Goal: Transaction & Acquisition: Purchase product/service

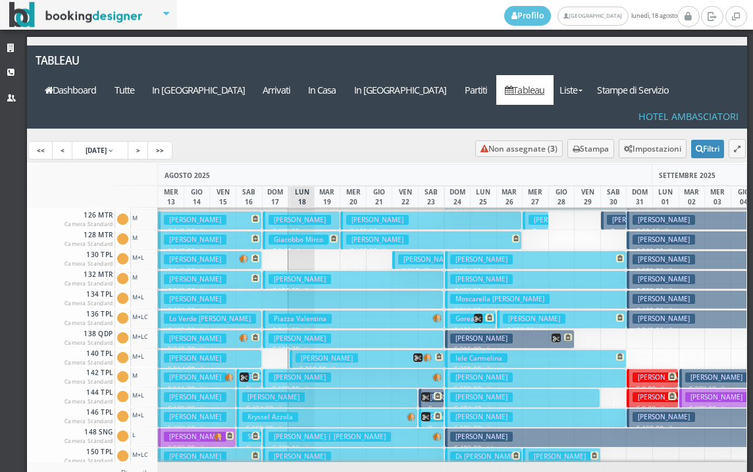
scroll to position [395, 0]
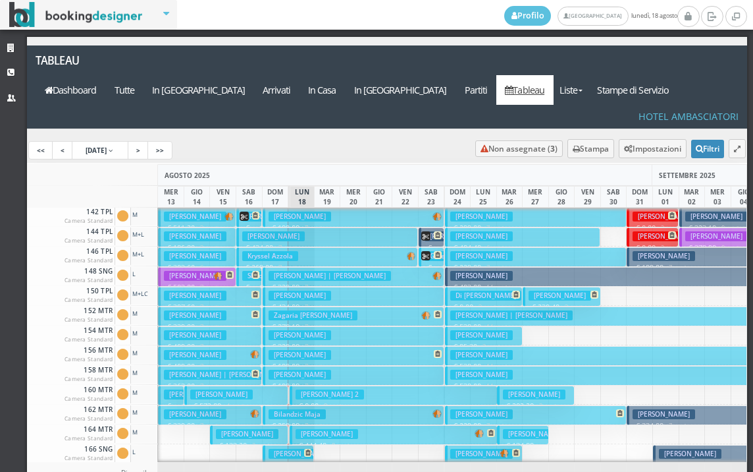
click at [321, 389] on h3 "Sabatino 2" at bounding box center [330, 394] width 68 height 10
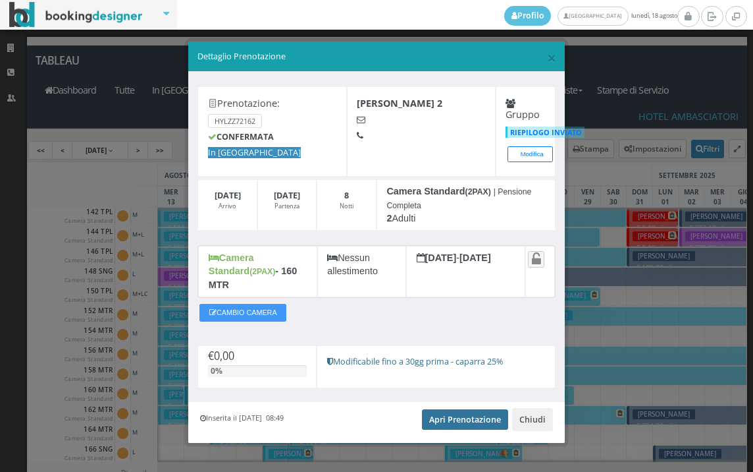
click at [446, 409] on link "Apri Prenotazione" at bounding box center [465, 419] width 86 height 20
click at [551, 59] on span "×" at bounding box center [551, 57] width 9 height 22
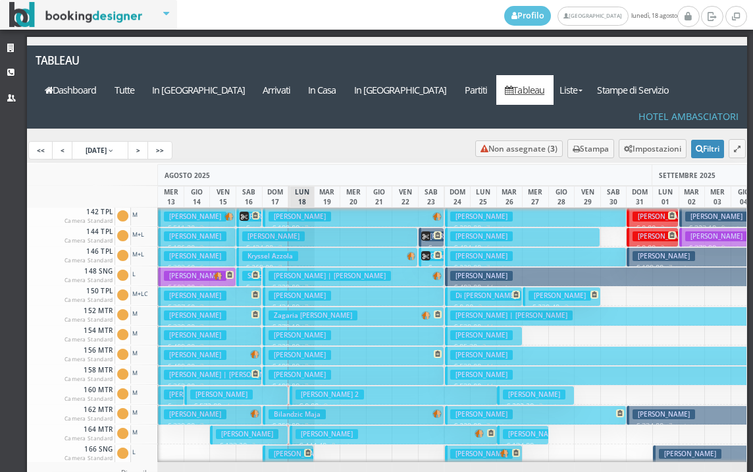
click at [317, 429] on h3 "Sabatino Giuseppe" at bounding box center [327, 434] width 63 height 10
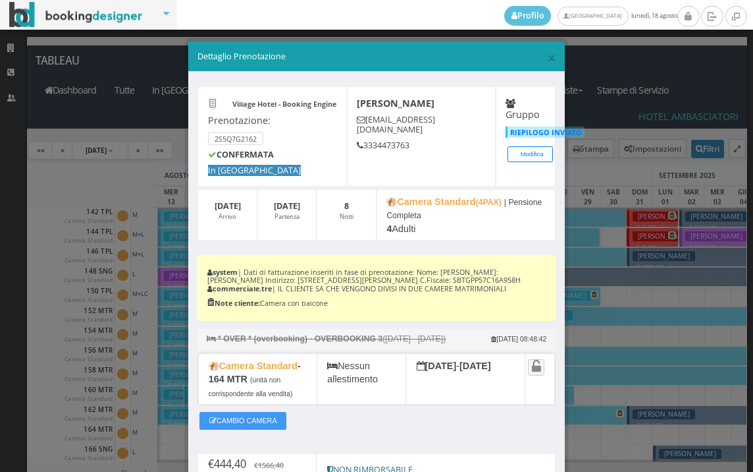
scroll to position [146, 0]
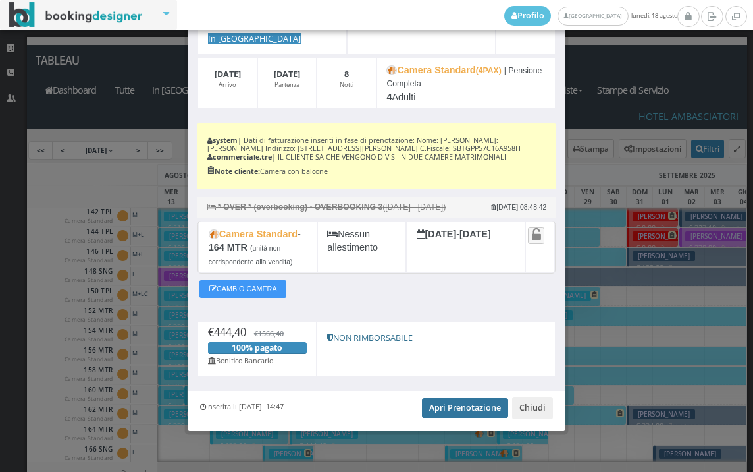
click at [443, 414] on link "Apri Prenotazione" at bounding box center [465, 408] width 86 height 20
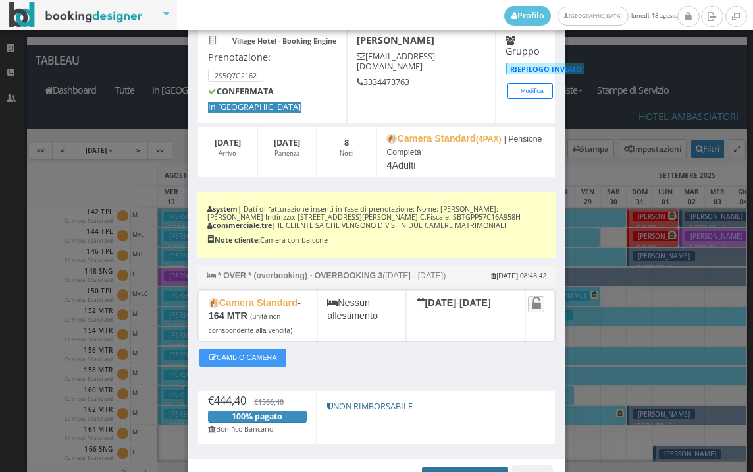
scroll to position [0, 0]
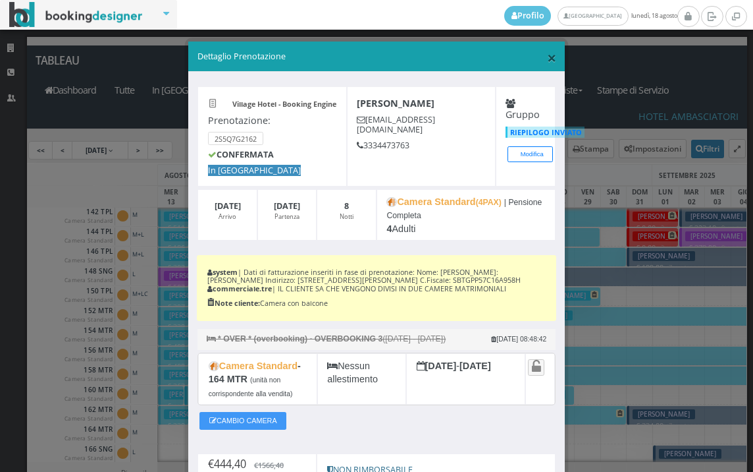
click at [547, 59] on span "×" at bounding box center [551, 57] width 9 height 22
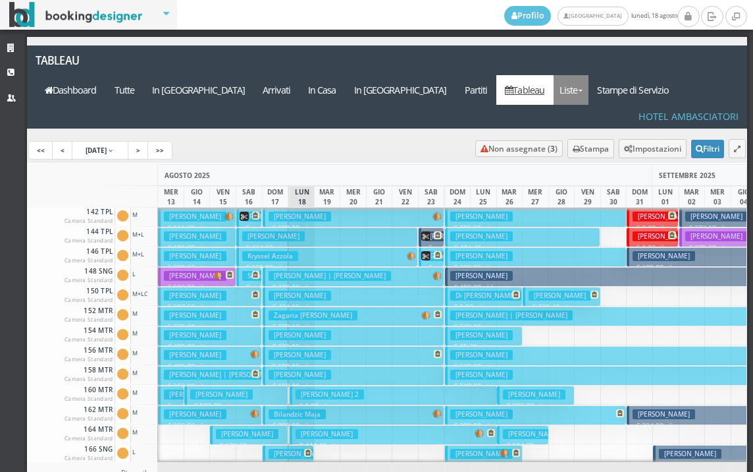
click at [589, 75] on link "Liste" at bounding box center [571, 90] width 35 height 30
click at [610, 151] on link "Foglio Pulizie" at bounding box center [601, 162] width 95 height 23
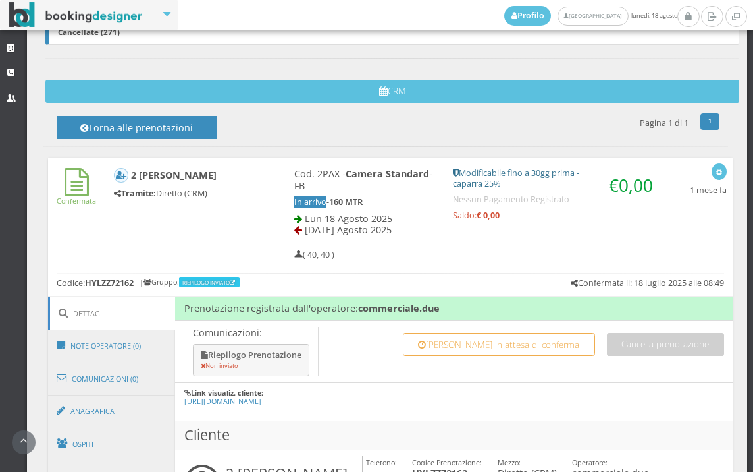
scroll to position [732, 0]
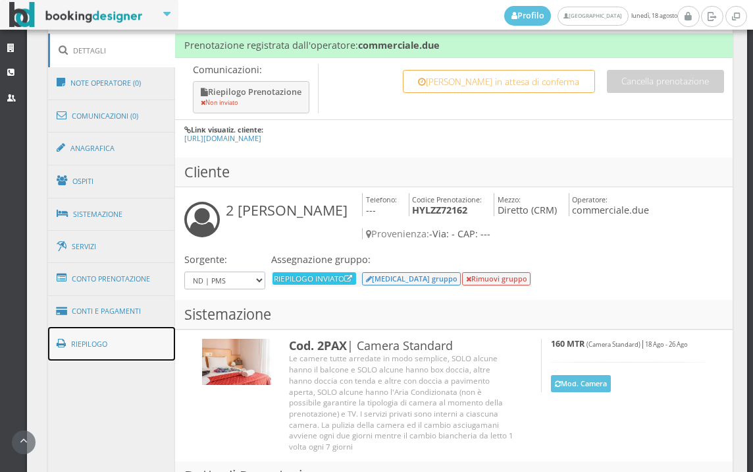
click at [113, 345] on link "Riepilogo" at bounding box center [112, 344] width 128 height 34
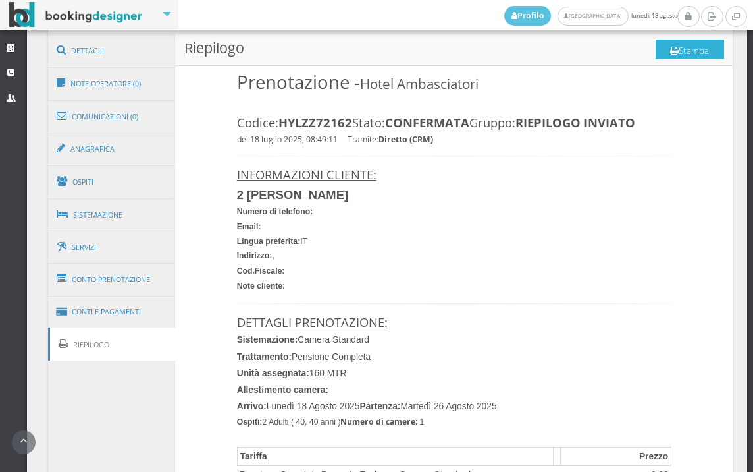
click at [688, 55] on button "Stampa" at bounding box center [690, 50] width 68 height 20
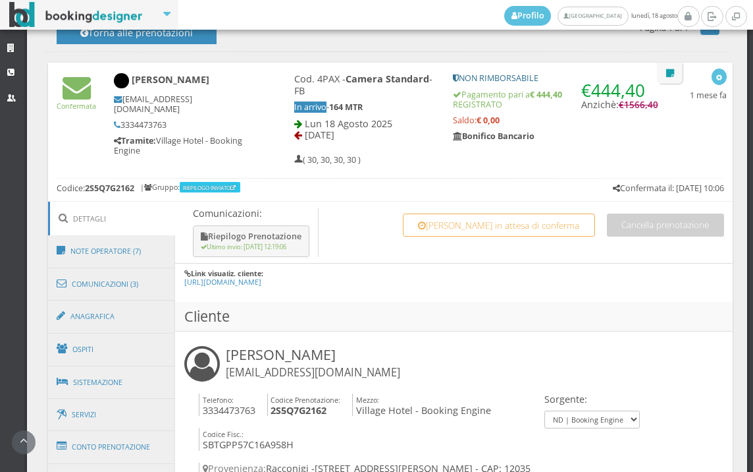
scroll to position [659, 0]
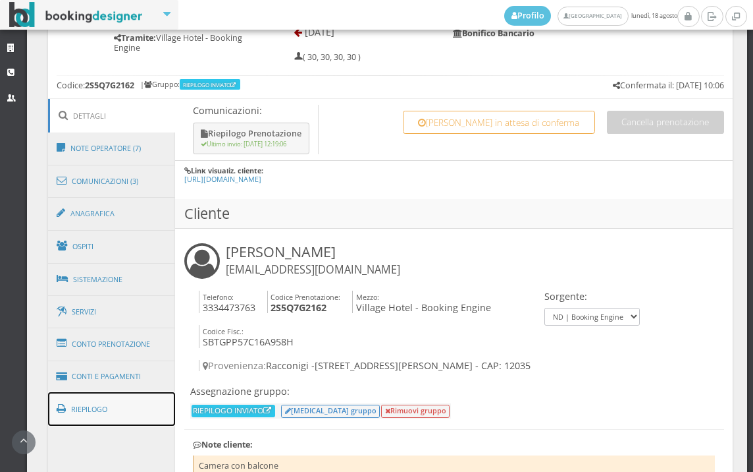
click at [116, 411] on link "Riepilogo" at bounding box center [112, 409] width 128 height 34
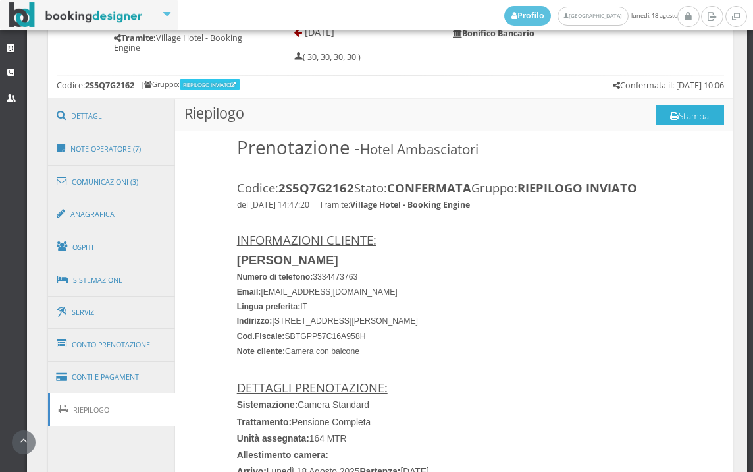
click at [685, 114] on button "Stampa" at bounding box center [690, 115] width 68 height 20
click at [680, 111] on button "Stampa" at bounding box center [690, 115] width 68 height 20
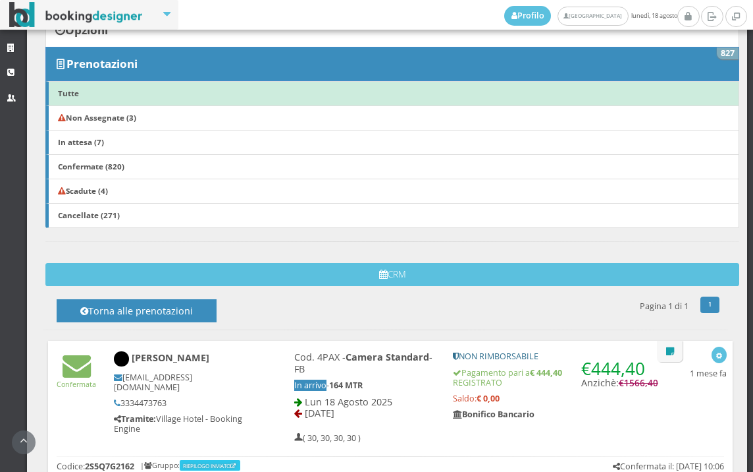
scroll to position [219, 0]
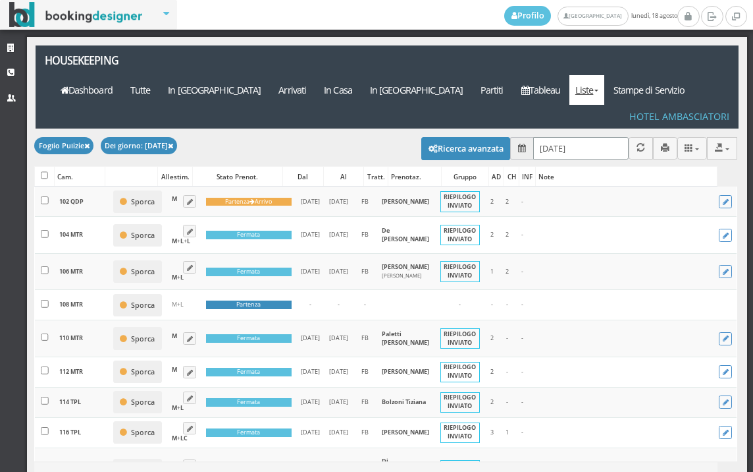
click at [588, 137] on input "18/08/2025" at bounding box center [580, 148] width 95 height 22
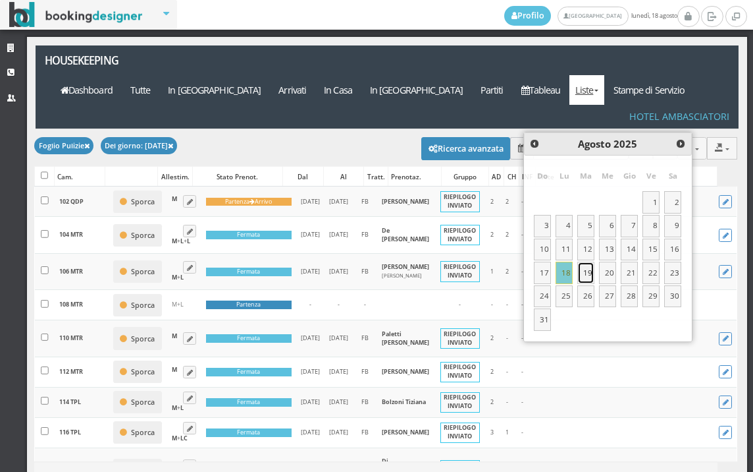
click at [587, 273] on link "19" at bounding box center [586, 272] width 17 height 22
type input "19/08/2025"
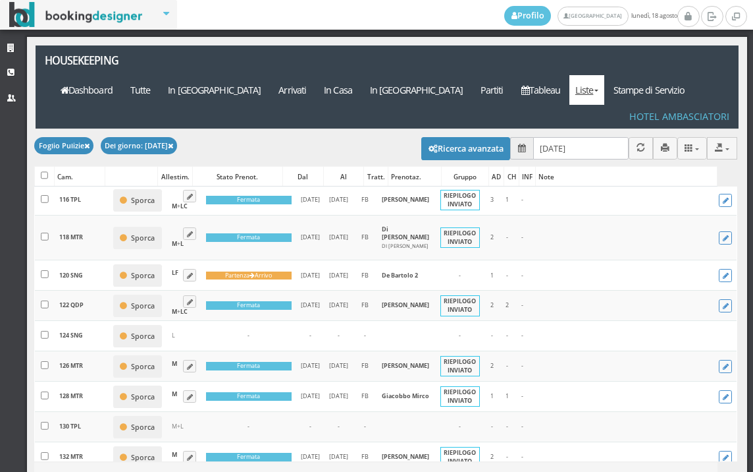
scroll to position [365, 0]
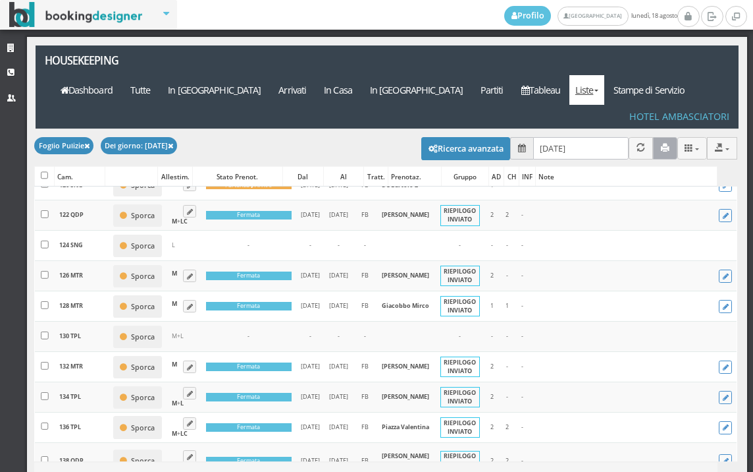
click at [661, 144] on icon "button" at bounding box center [665, 148] width 9 height 9
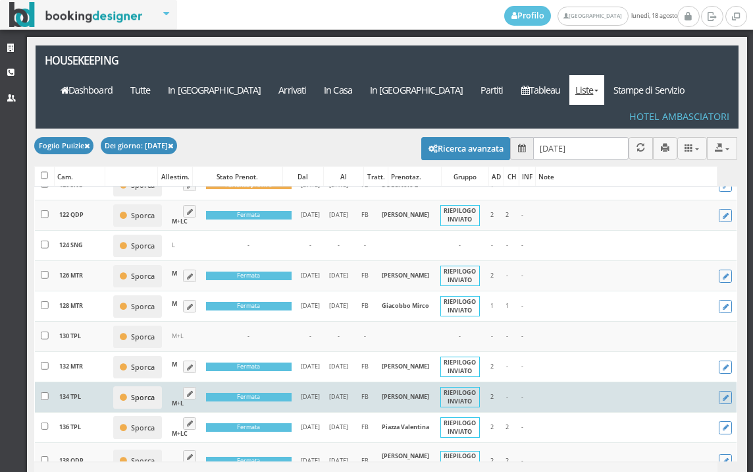
click at [115, 408] on button "Sporca" at bounding box center [137, 397] width 49 height 22
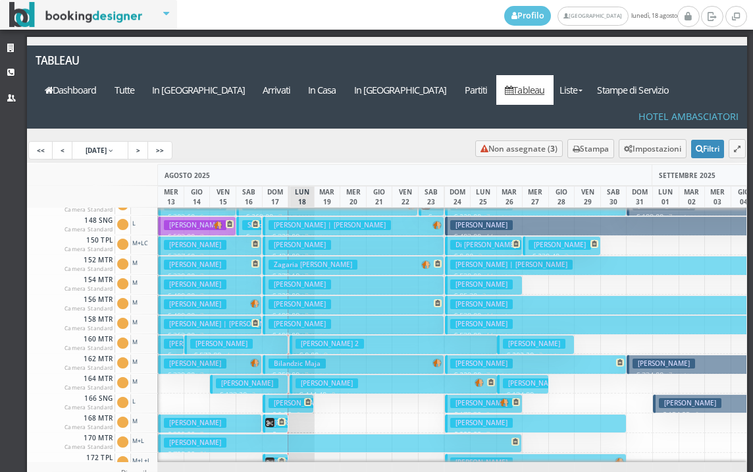
scroll to position [527, 0]
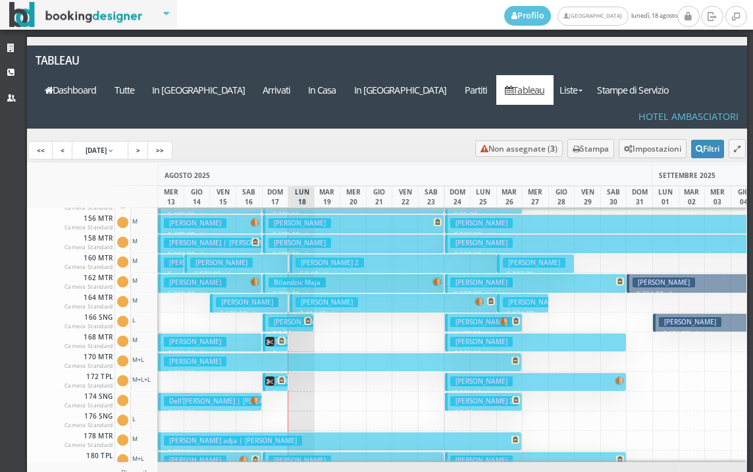
click at [236, 297] on h3 "[PERSON_NAME]" at bounding box center [247, 302] width 63 height 10
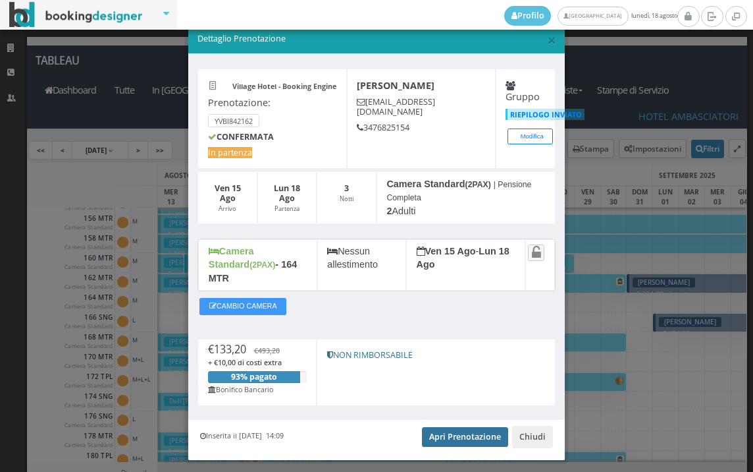
scroll to position [38, 0]
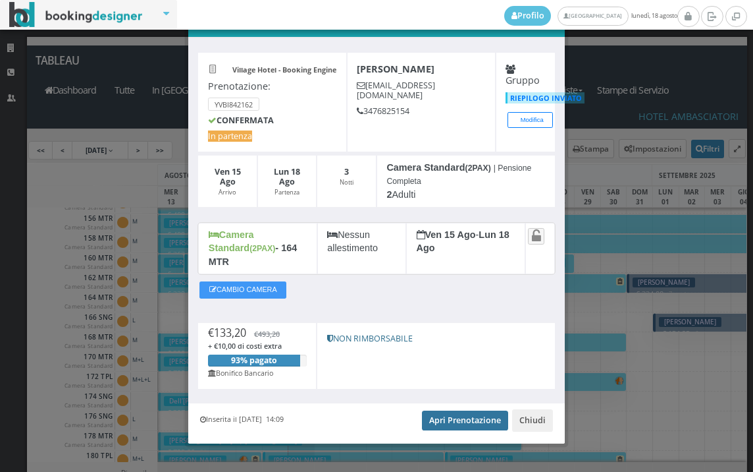
click at [464, 410] on link "Apri Prenotazione" at bounding box center [465, 420] width 86 height 20
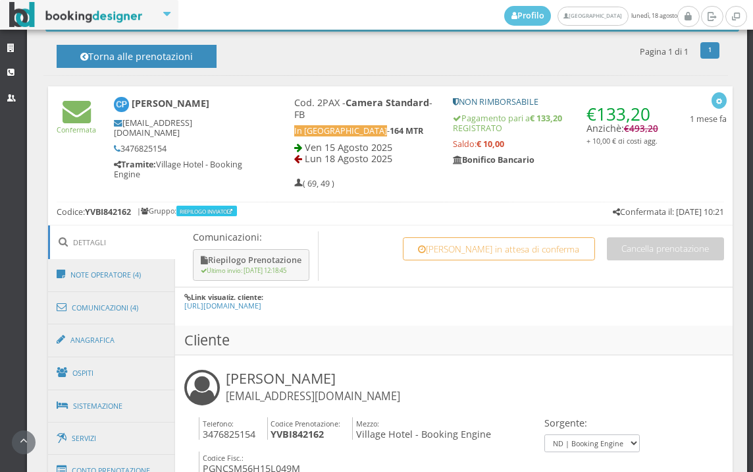
scroll to position [738, 0]
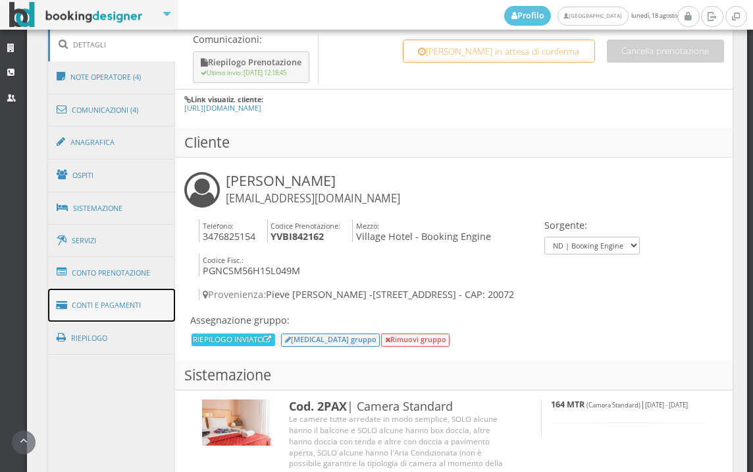
click at [114, 296] on link "Conti e Pagamenti" at bounding box center [112, 305] width 128 height 34
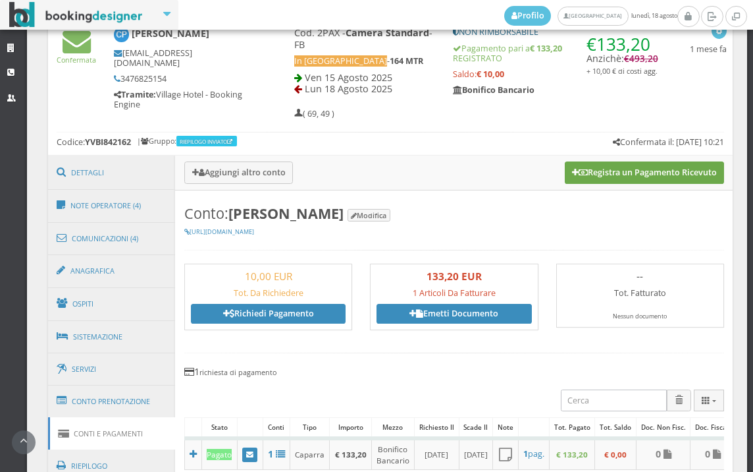
scroll to position [591, 0]
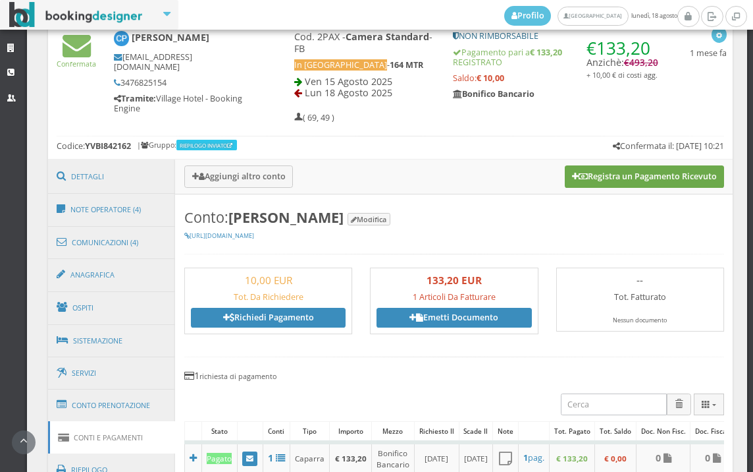
click at [647, 173] on button "Registra un Pagamento Ricevuto" at bounding box center [644, 176] width 159 height 22
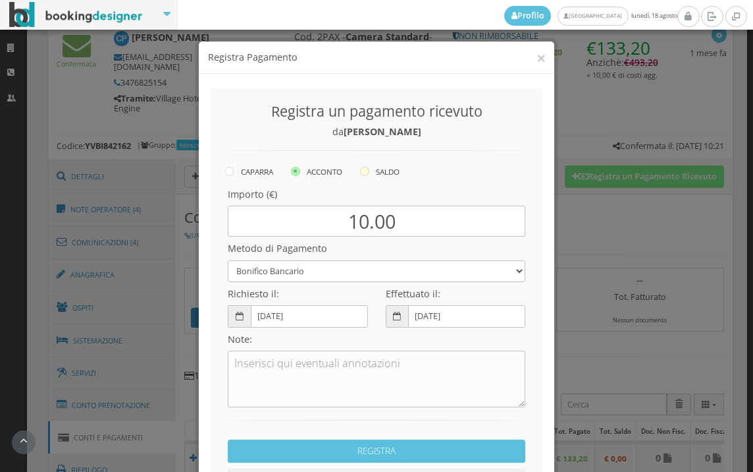
click at [363, 169] on icon at bounding box center [364, 171] width 9 height 9
radio input "true"
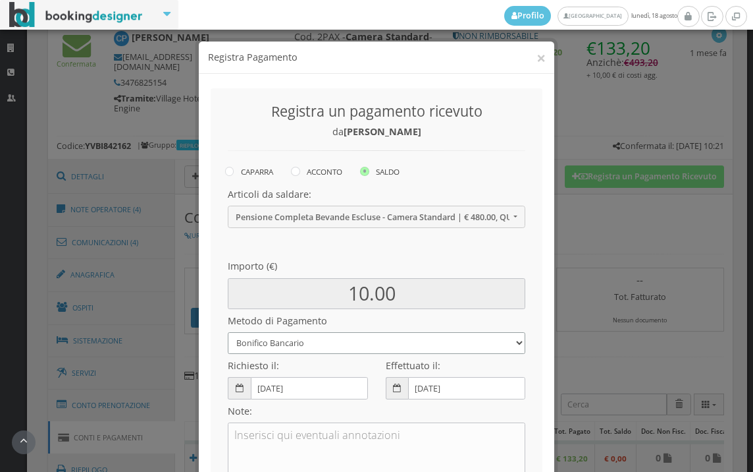
click at [306, 347] on select "Bonifico Bancario BONIFICO SUM UP Contanti Assegno Bancario Assegno Circolare V…" at bounding box center [377, 343] width 298 height 22
select select
click at [228, 332] on select "Bonifico Bancario BONIFICO SUM UP Contanti Assegno Bancario Assegno Circolare V…" at bounding box center [377, 343] width 298 height 22
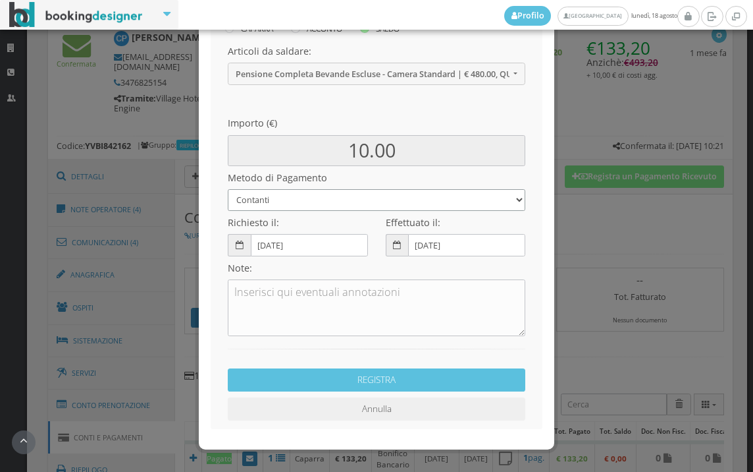
scroll to position [180, 0]
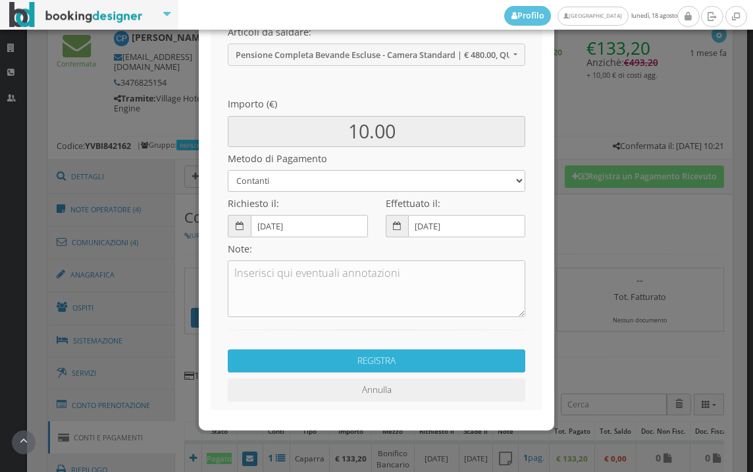
click at [343, 362] on button "REGISTRA" at bounding box center [377, 360] width 298 height 23
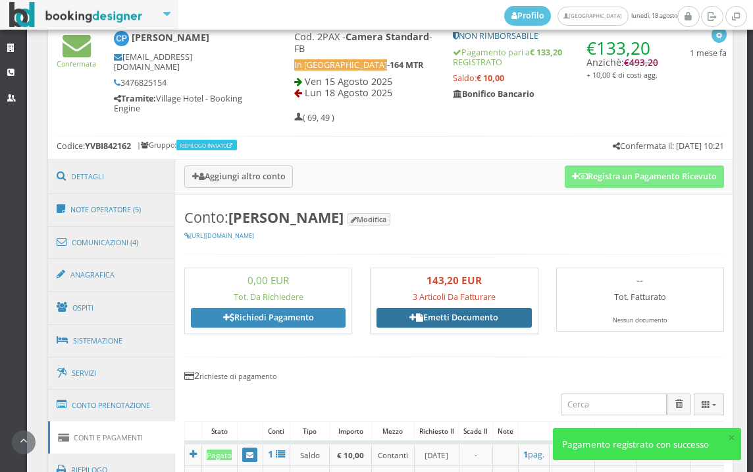
click at [468, 319] on link "Emetti Documento" at bounding box center [454, 318] width 155 height 20
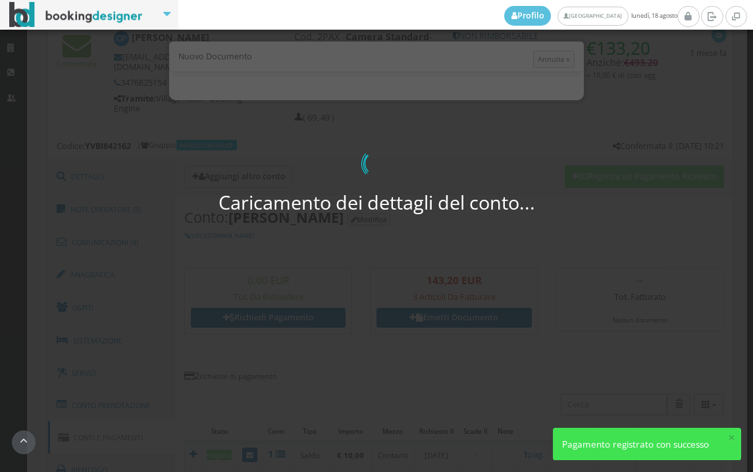
select select "PF"
select select "PIEVE EMANUELE"
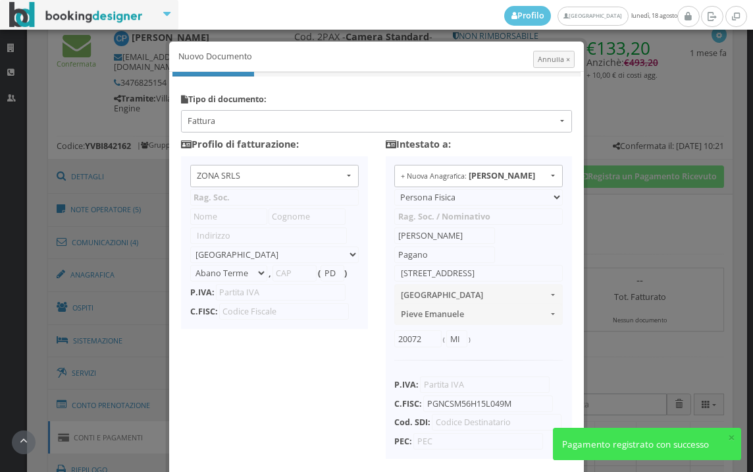
type input "ZONA SRLS"
type input "Vico V Durante, 8"
select select "Frattamaggiore"
type input "80027"
type input "NA"
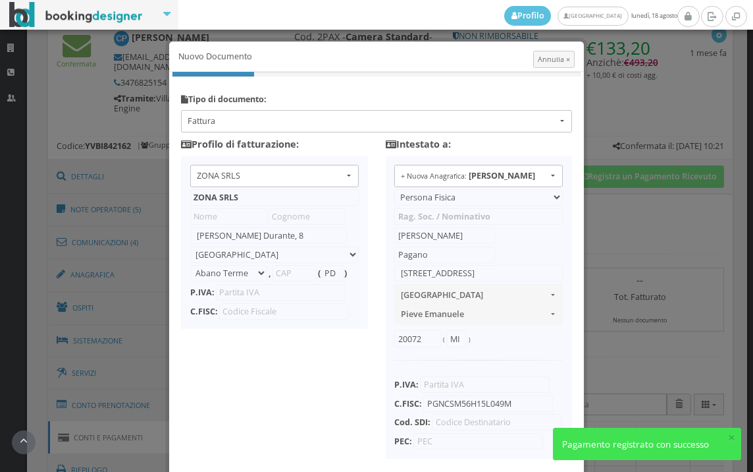
type input "10356321215"
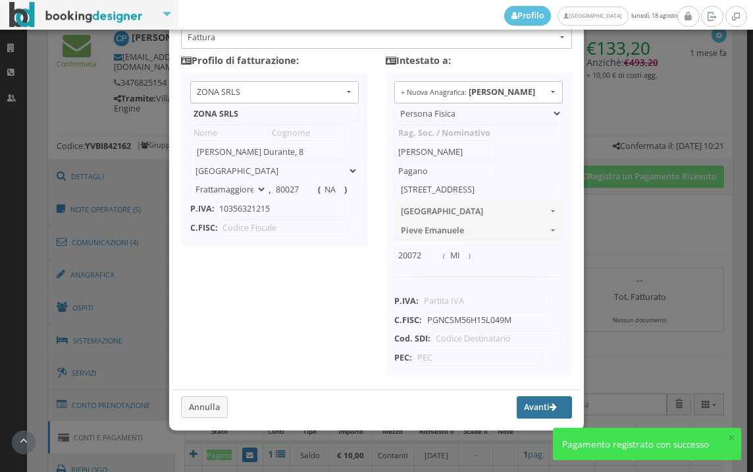
click at [517, 399] on button "Avanti" at bounding box center [544, 407] width 55 height 22
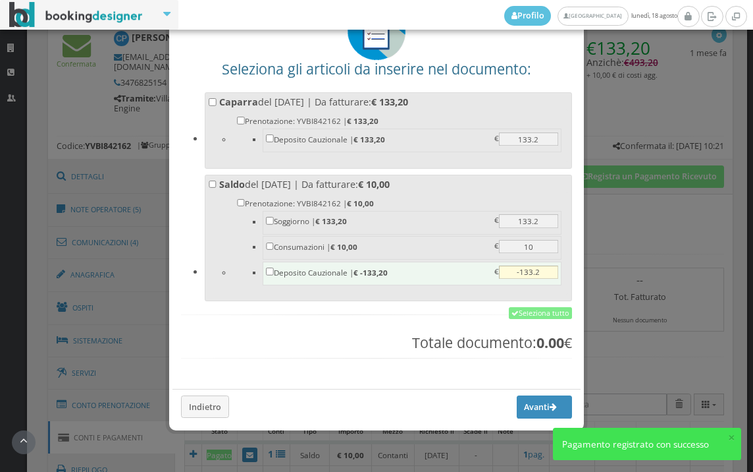
scroll to position [103, 0]
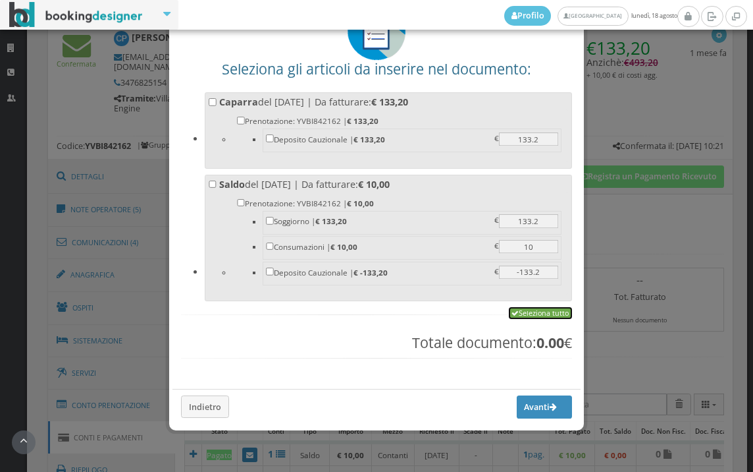
click at [531, 319] on link "Seleziona tutto" at bounding box center [540, 313] width 63 height 12
checkbox input "true"
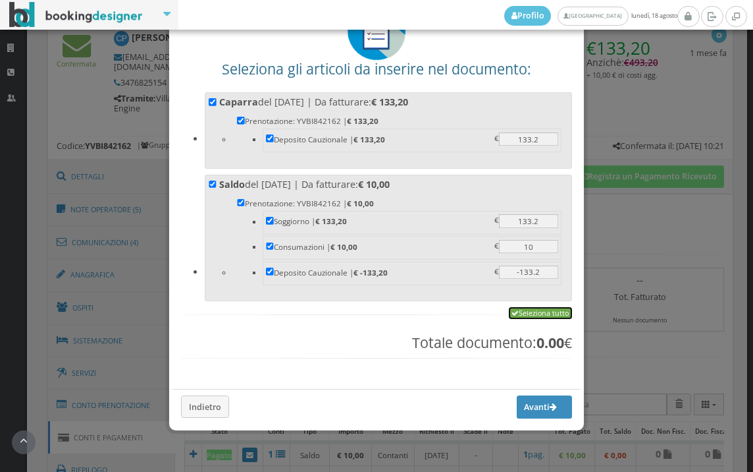
checkbox input "true"
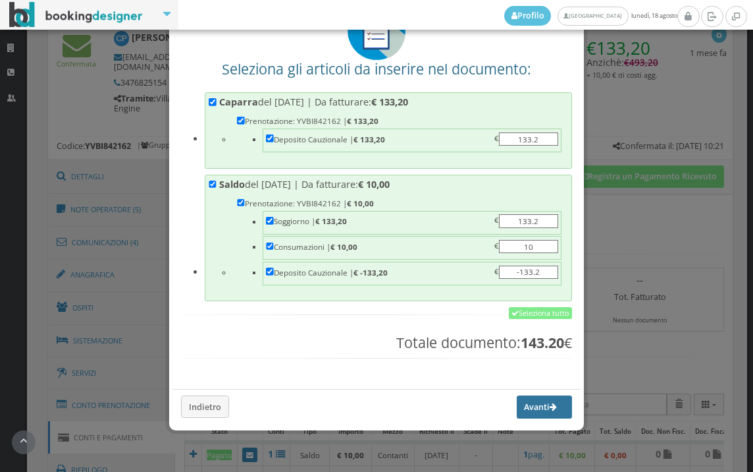
click at [537, 403] on button "Avanti" at bounding box center [544, 406] width 55 height 22
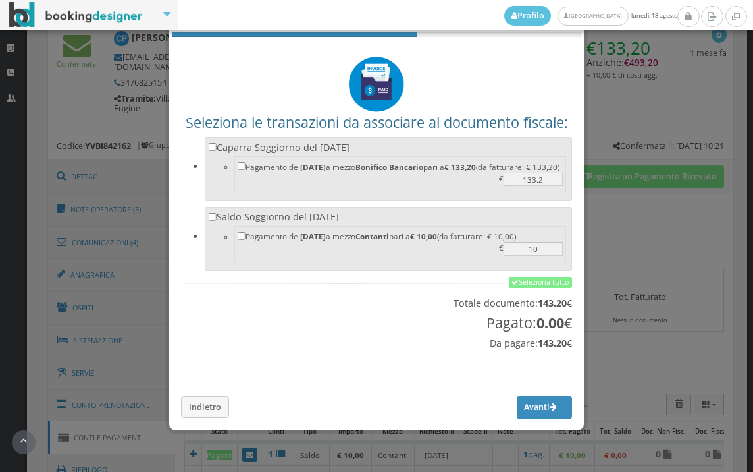
scroll to position [43, 0]
click at [531, 281] on link "Seleziona tutto" at bounding box center [540, 283] width 63 height 12
checkbox input "true"
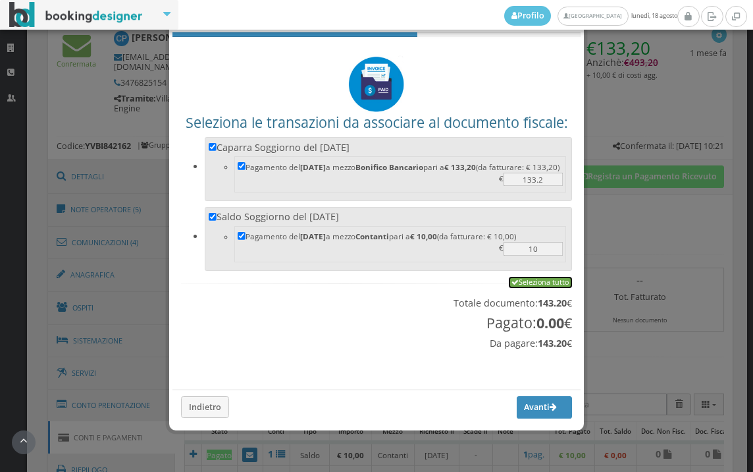
checkbox input "true"
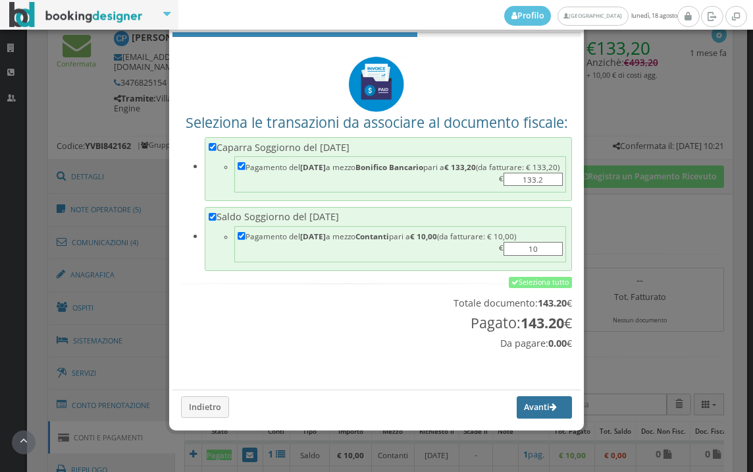
click at [527, 415] on button "Avanti" at bounding box center [544, 407] width 55 height 22
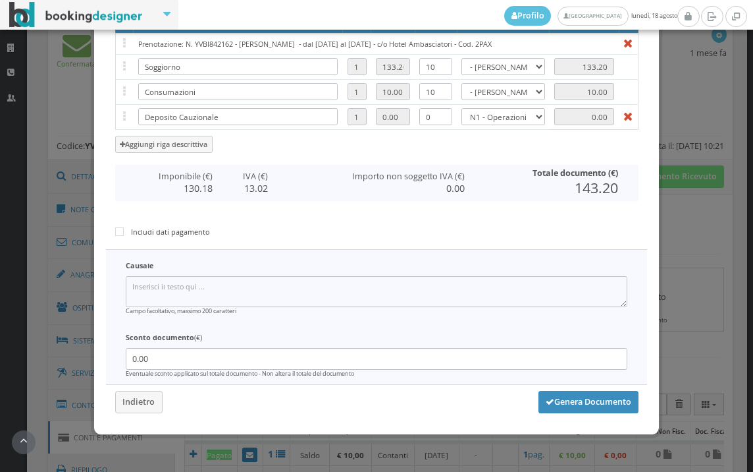
type input "496"
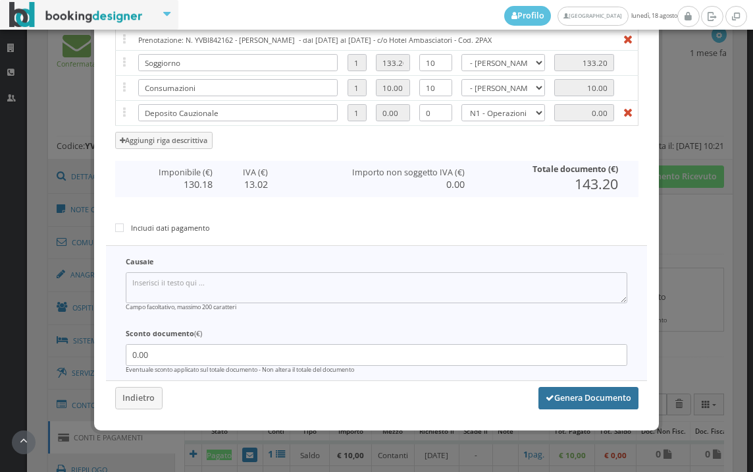
click at [552, 401] on button "Genera Documento" at bounding box center [589, 398] width 100 height 22
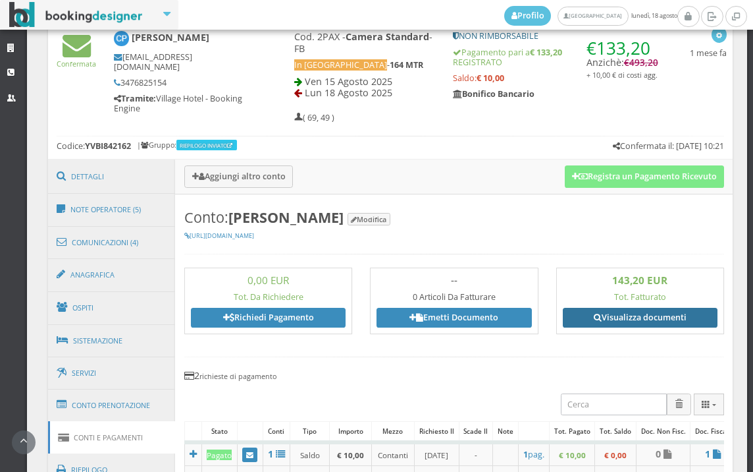
click at [624, 318] on link "Visualizza documenti" at bounding box center [640, 318] width 155 height 20
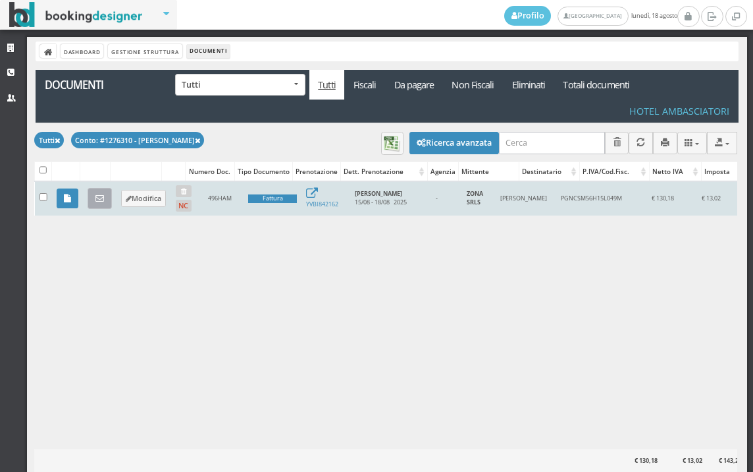
click at [100, 201] on icon at bounding box center [99, 198] width 9 height 9
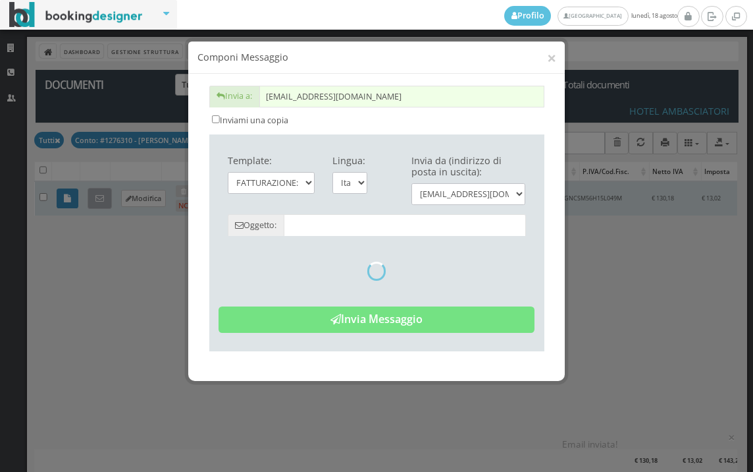
type input "Copia di cortesia: Fattura da ZONA SRLS - n. 496HAM del [DATE]"
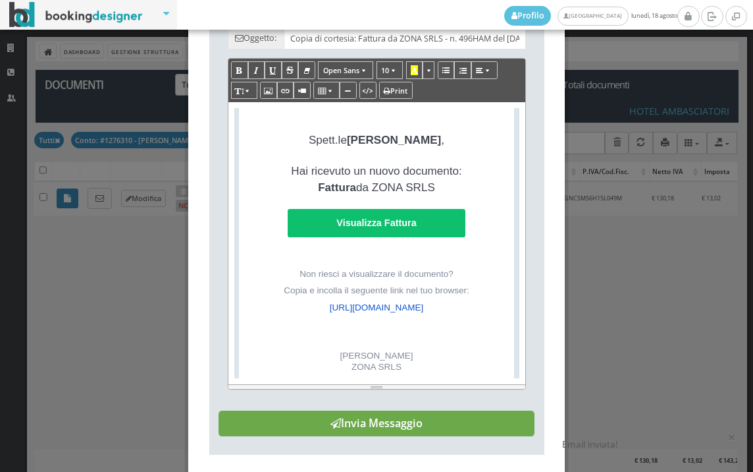
scroll to position [292, 0]
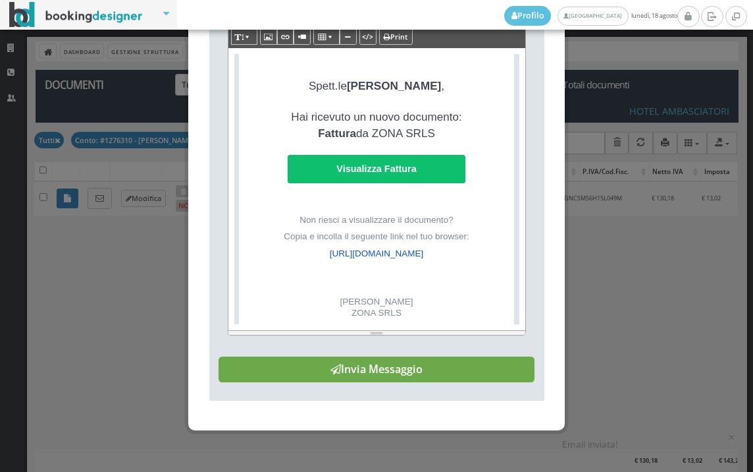
click at [431, 380] on button "Invia Messaggio" at bounding box center [377, 369] width 316 height 26
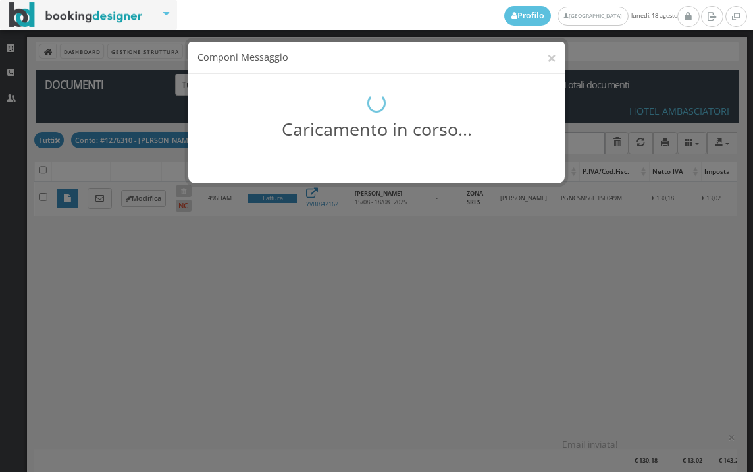
scroll to position [0, 0]
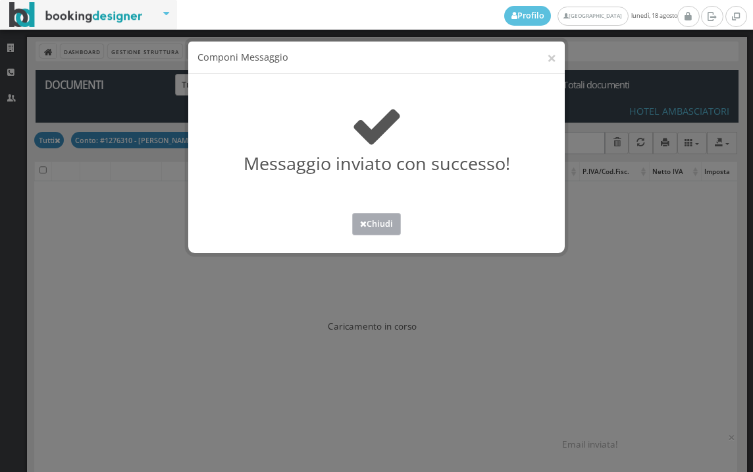
click at [384, 225] on button "Chiudi" at bounding box center [376, 224] width 49 height 22
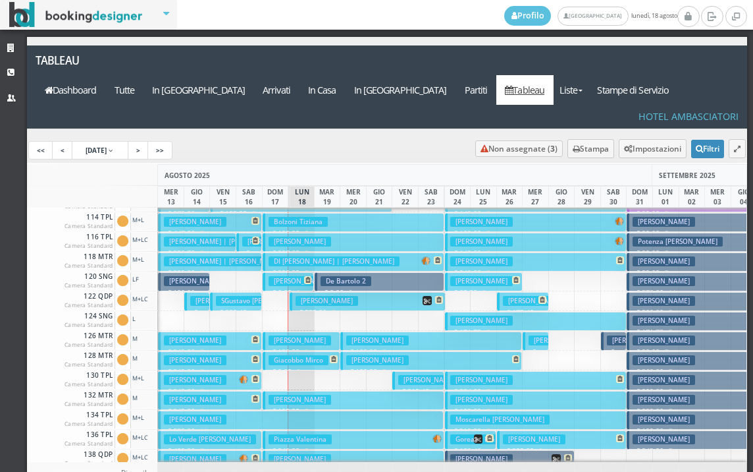
scroll to position [198, 0]
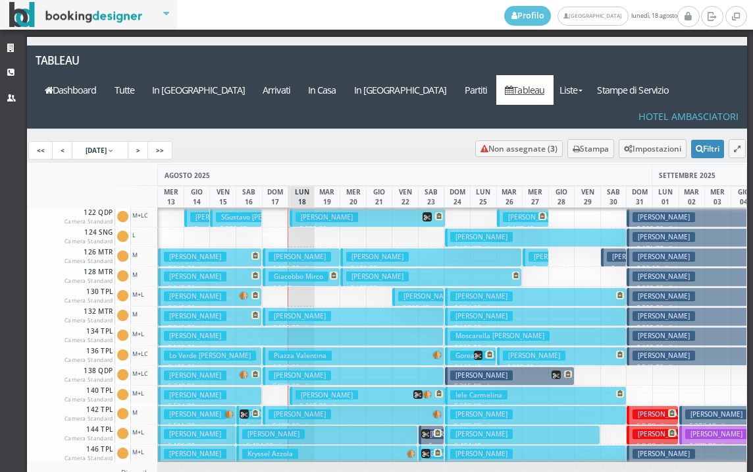
click at [192, 429] on h3 "Capuano Paolo" at bounding box center [195, 434] width 63 height 10
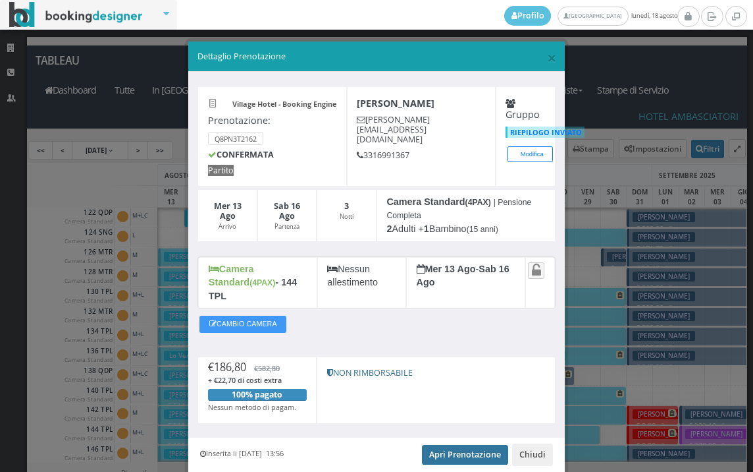
click at [474, 445] on link "Apri Prenotazione" at bounding box center [465, 455] width 86 height 20
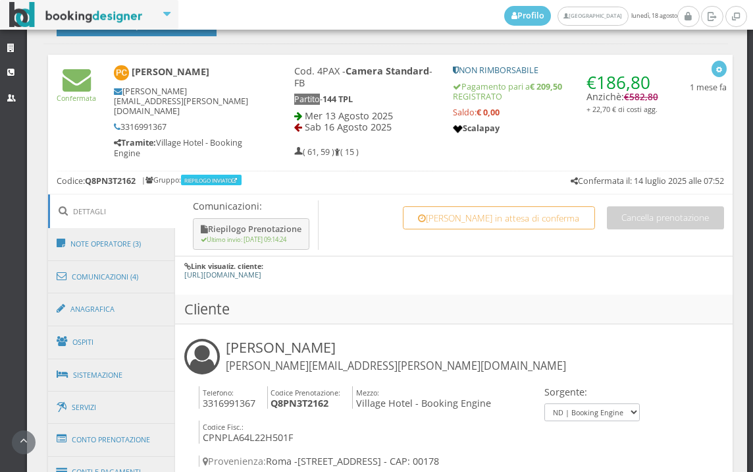
scroll to position [732, 0]
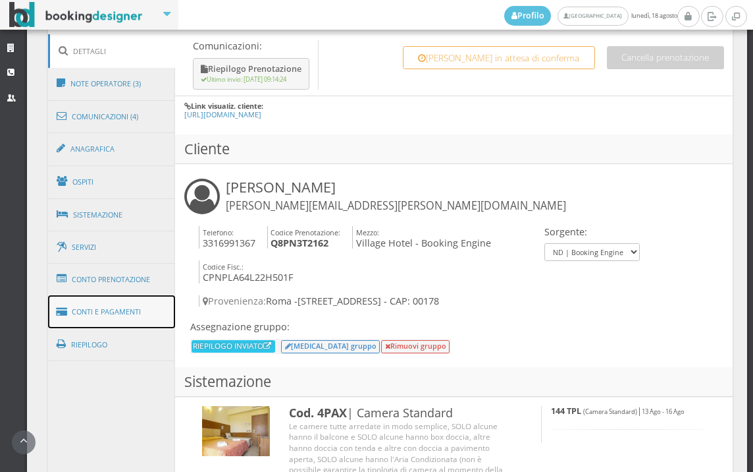
click at [124, 308] on link "Conti e Pagamenti" at bounding box center [112, 312] width 128 height 34
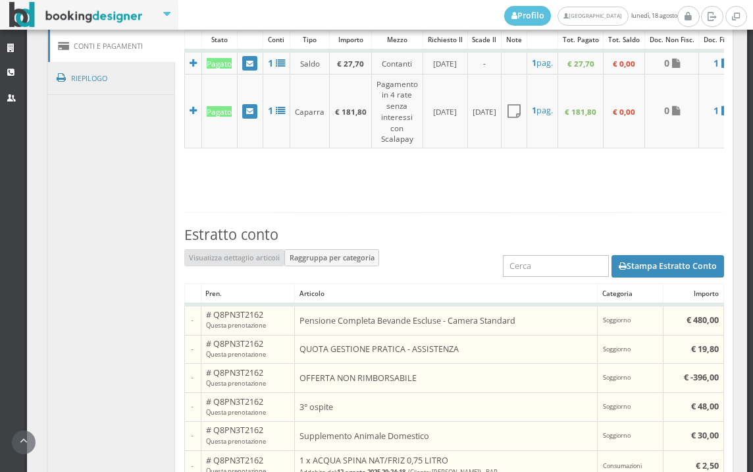
scroll to position [878, 0]
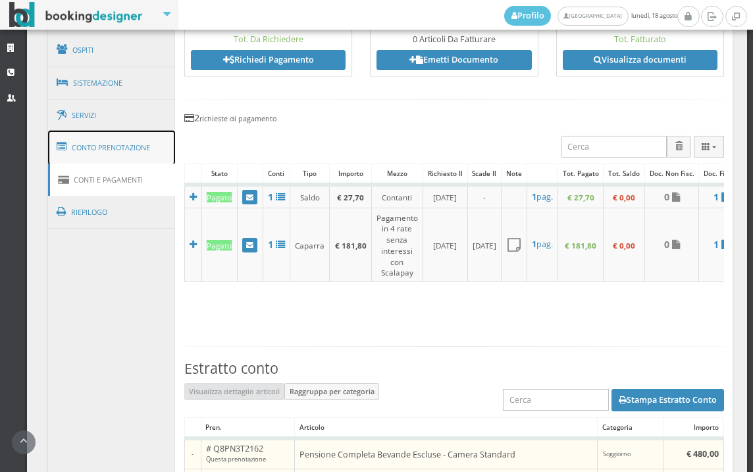
click at [151, 144] on link "Conto Prenotazione" at bounding box center [112, 147] width 128 height 34
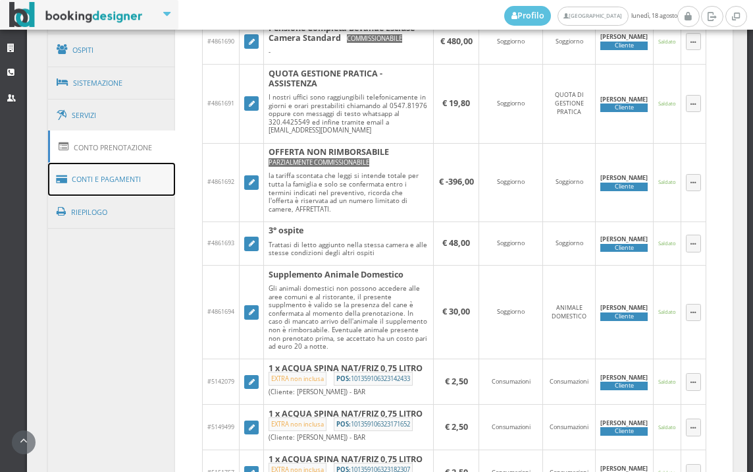
click at [130, 191] on link "Conti e Pagamenti" at bounding box center [112, 180] width 128 height 34
